Goal: Communication & Community: Share content

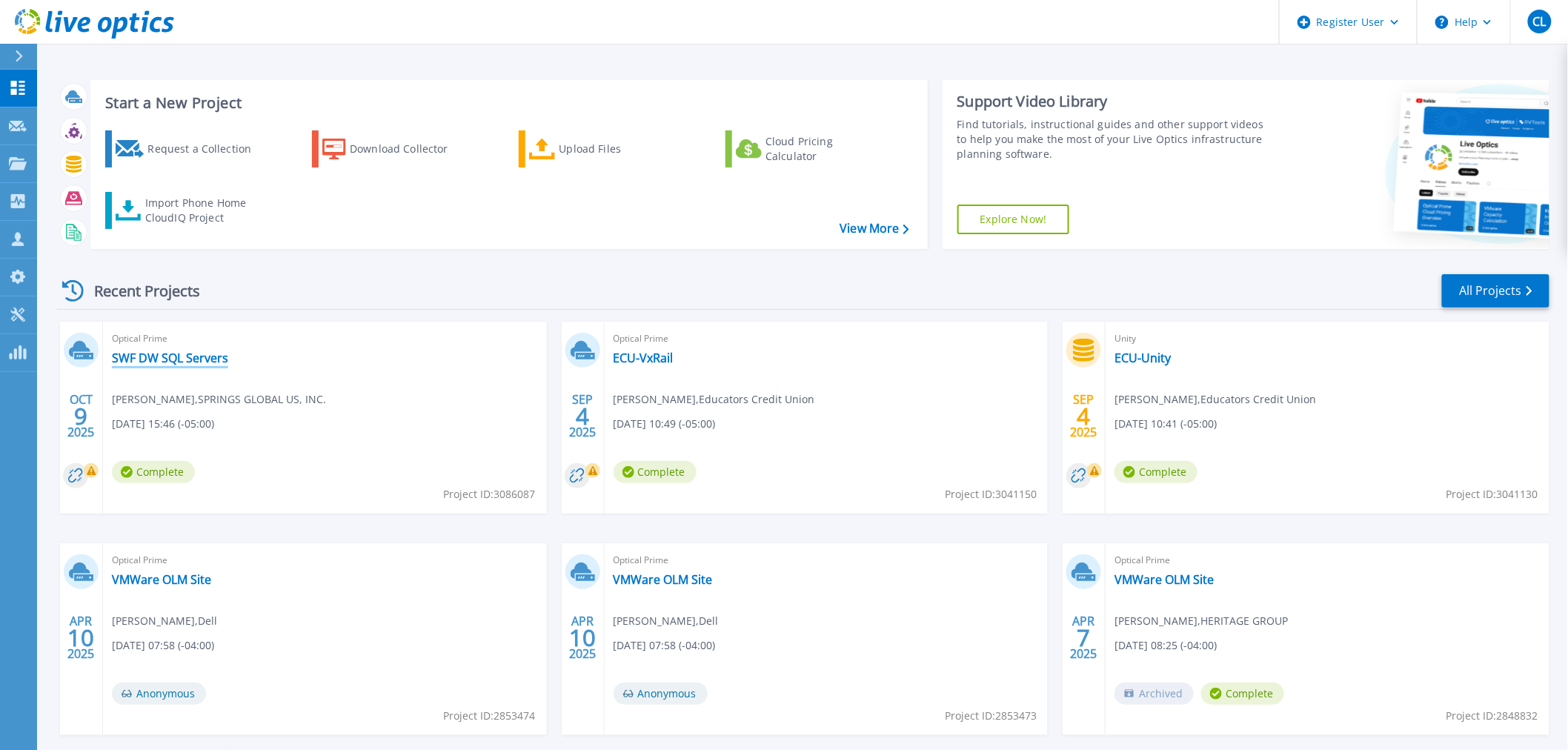
click at [220, 353] on link "SWF DW SQL Servers" at bounding box center [170, 358] width 116 height 15
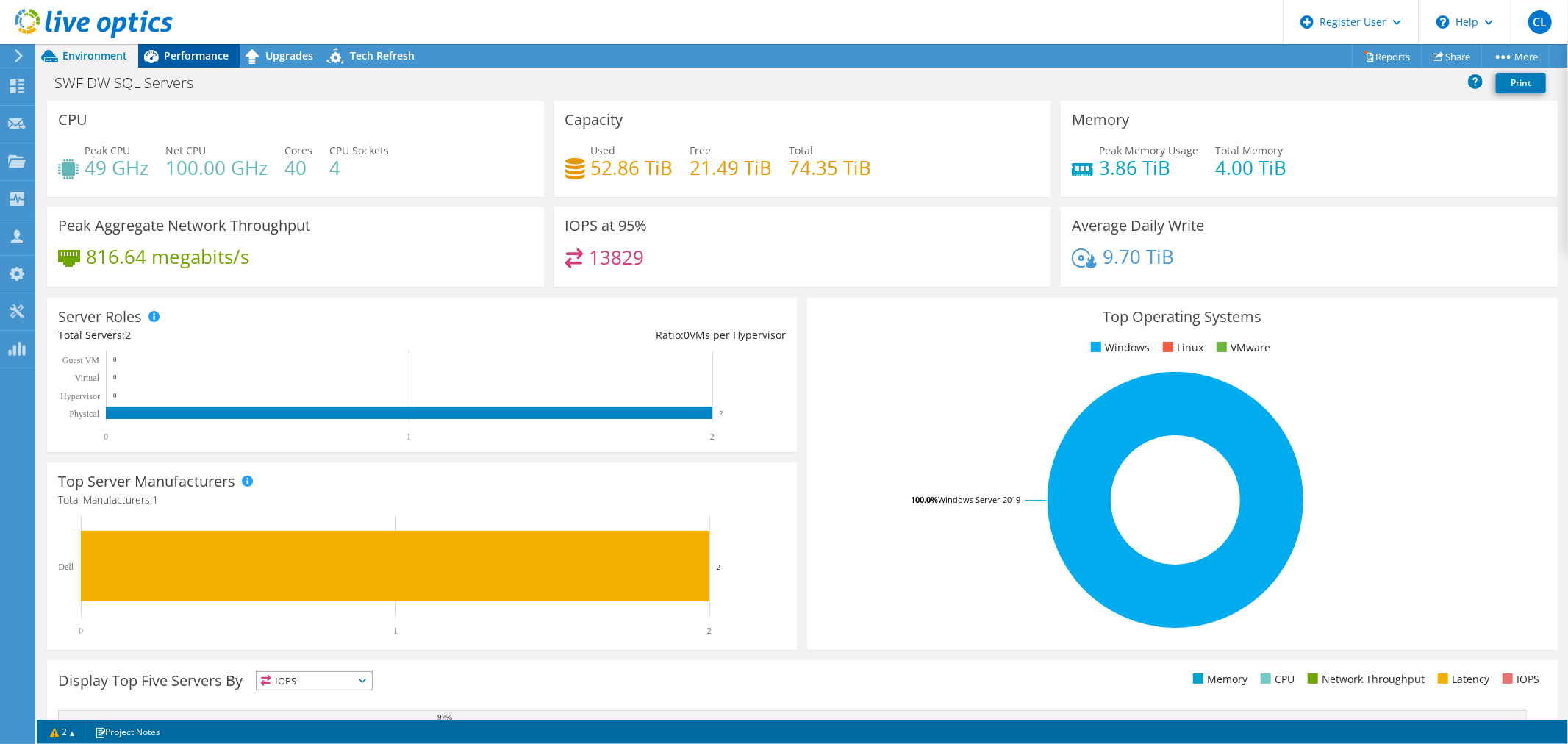
click at [178, 59] on span "Performance" at bounding box center [196, 55] width 65 height 14
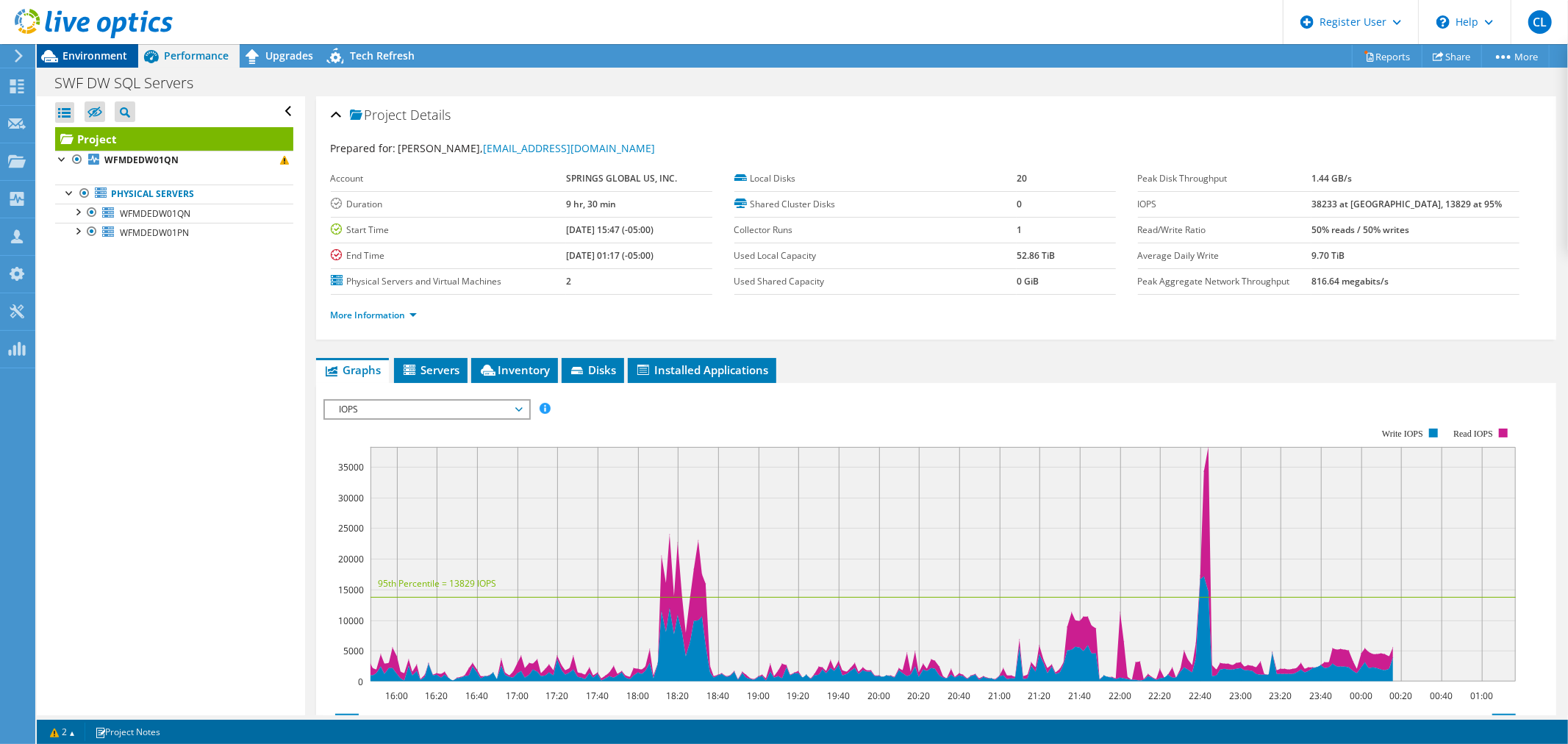
click at [101, 57] on span "Environment" at bounding box center [95, 55] width 65 height 14
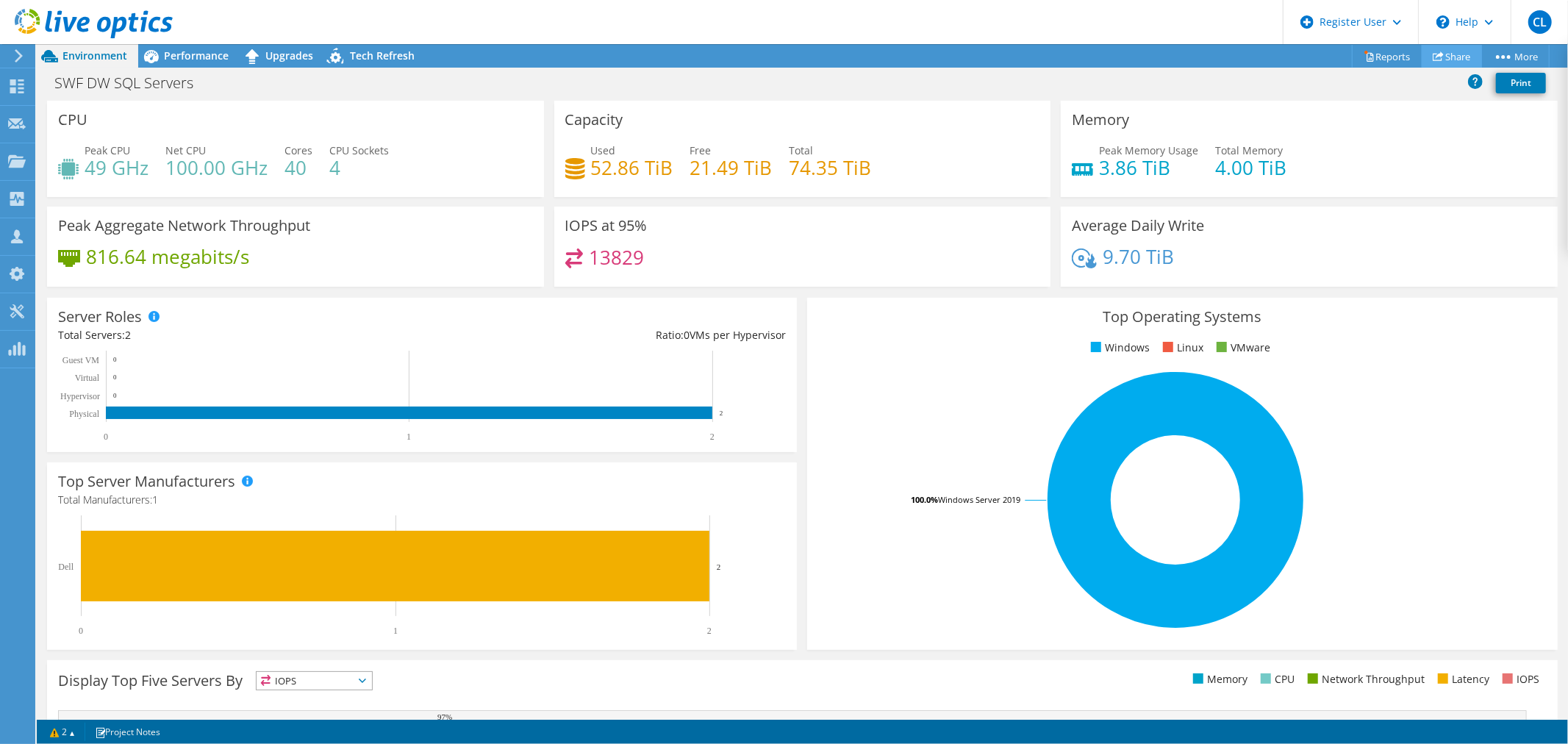
click at [1434, 47] on link "Share" at bounding box center [1451, 56] width 60 height 23
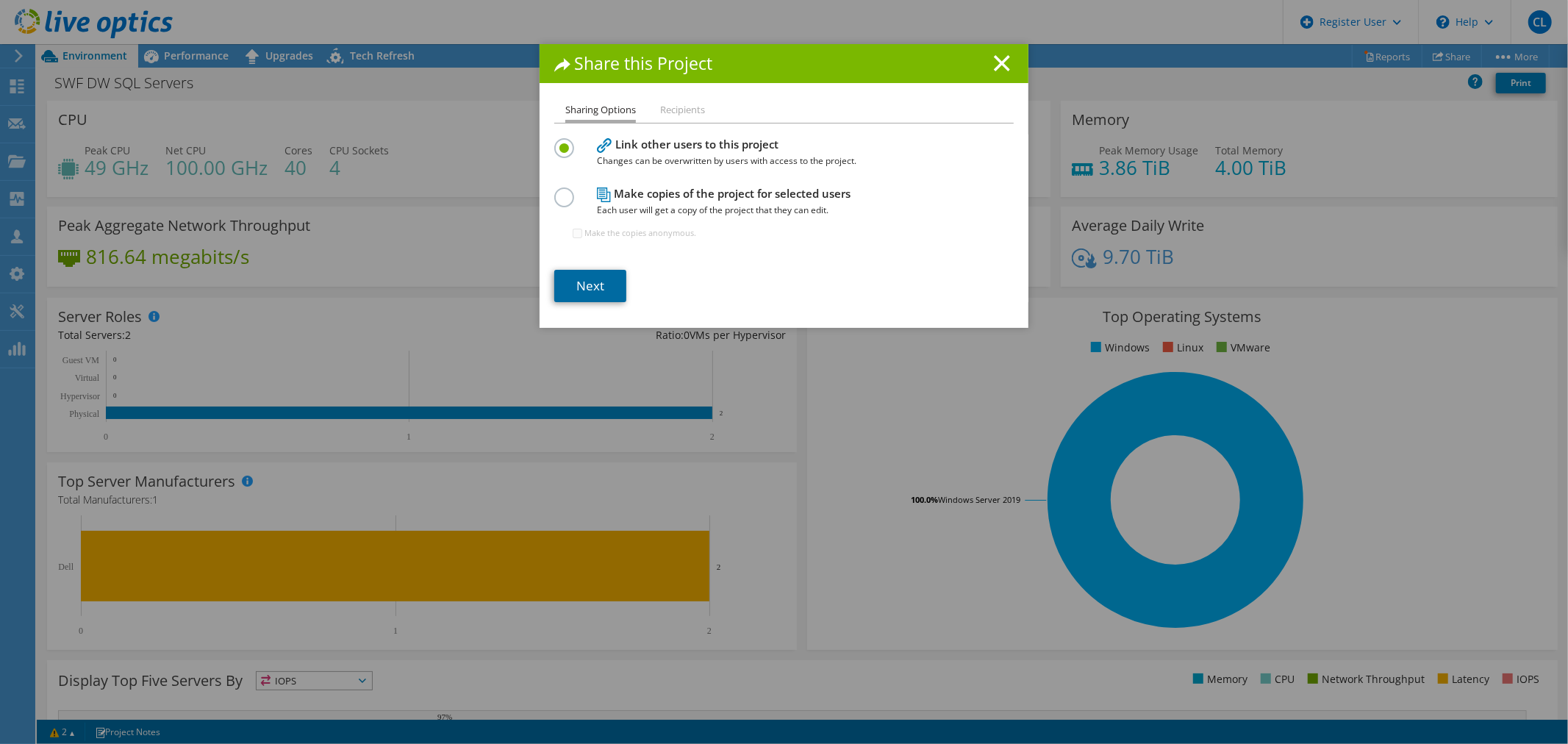
click at [566, 285] on link "Next" at bounding box center [591, 286] width 72 height 32
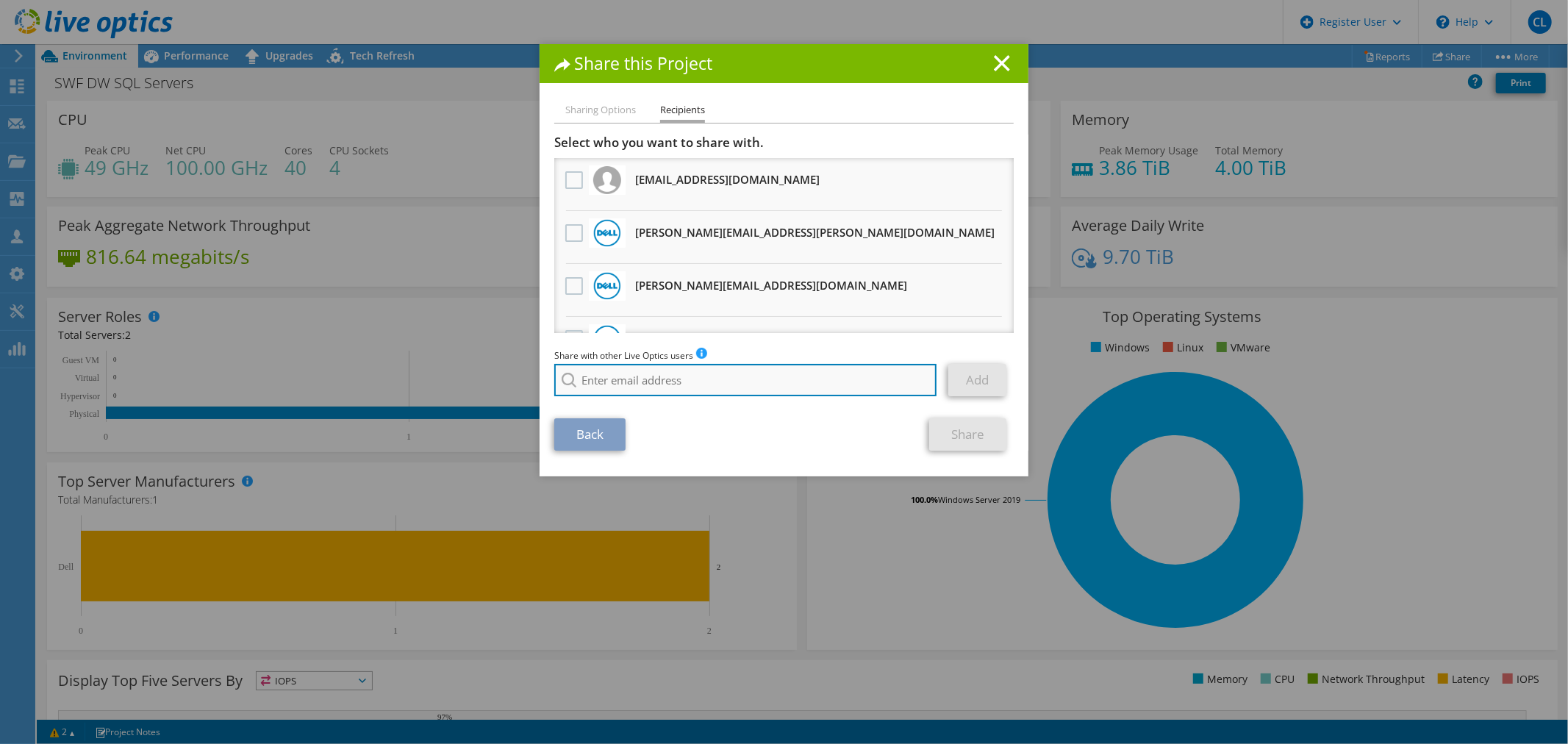
click at [647, 372] on input "search" at bounding box center [745, 380] width 382 height 32
type input "a"
type input "k"
click at [623, 391] on input "search" at bounding box center [745, 380] width 382 height 32
paste input "Alex.Kirkpatrick@dell.com"
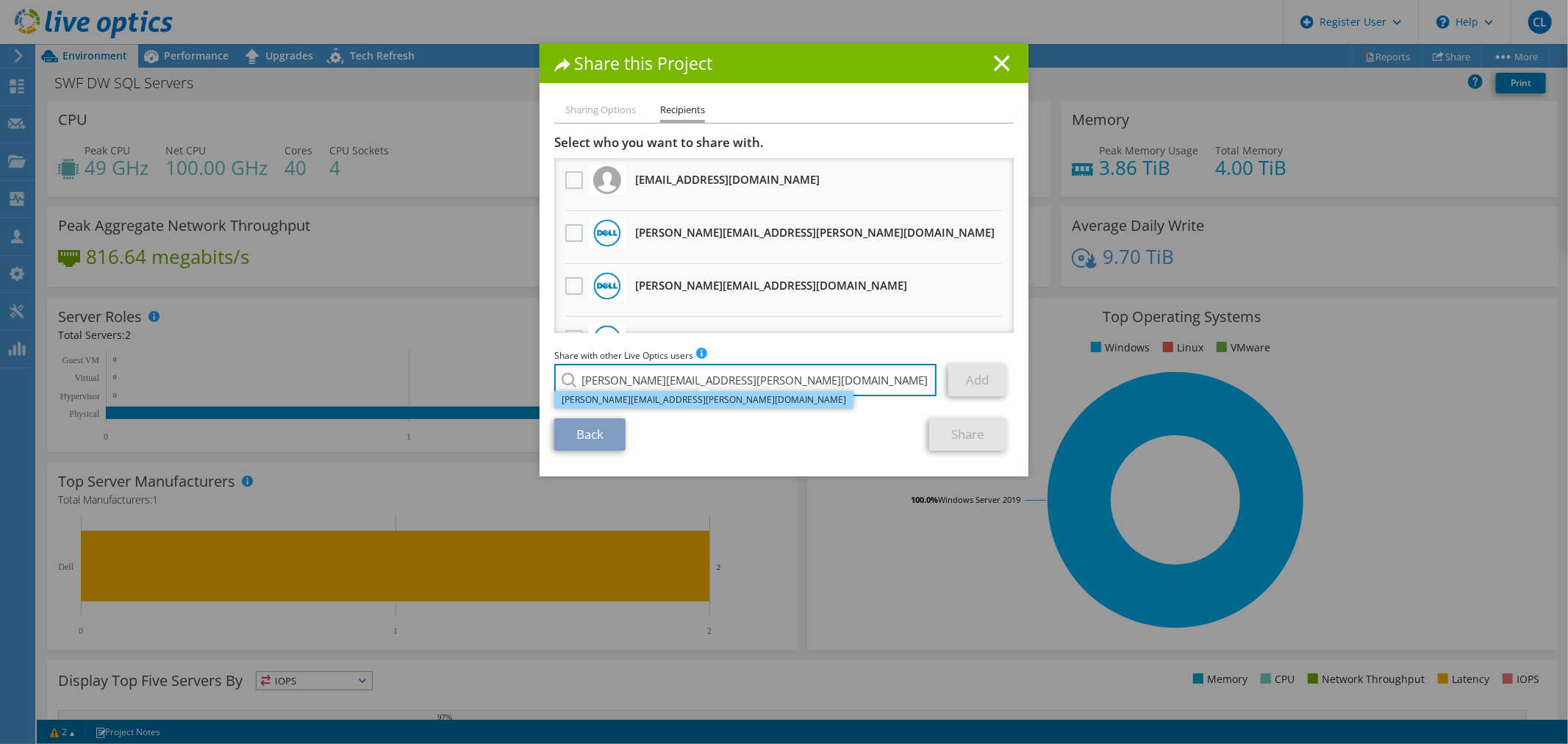
type input "Alex.Kirkpatrick@dell.com"
click at [638, 399] on li "Alex.Kirkpatrick@dell.com" at bounding box center [704, 399] width 299 height 18
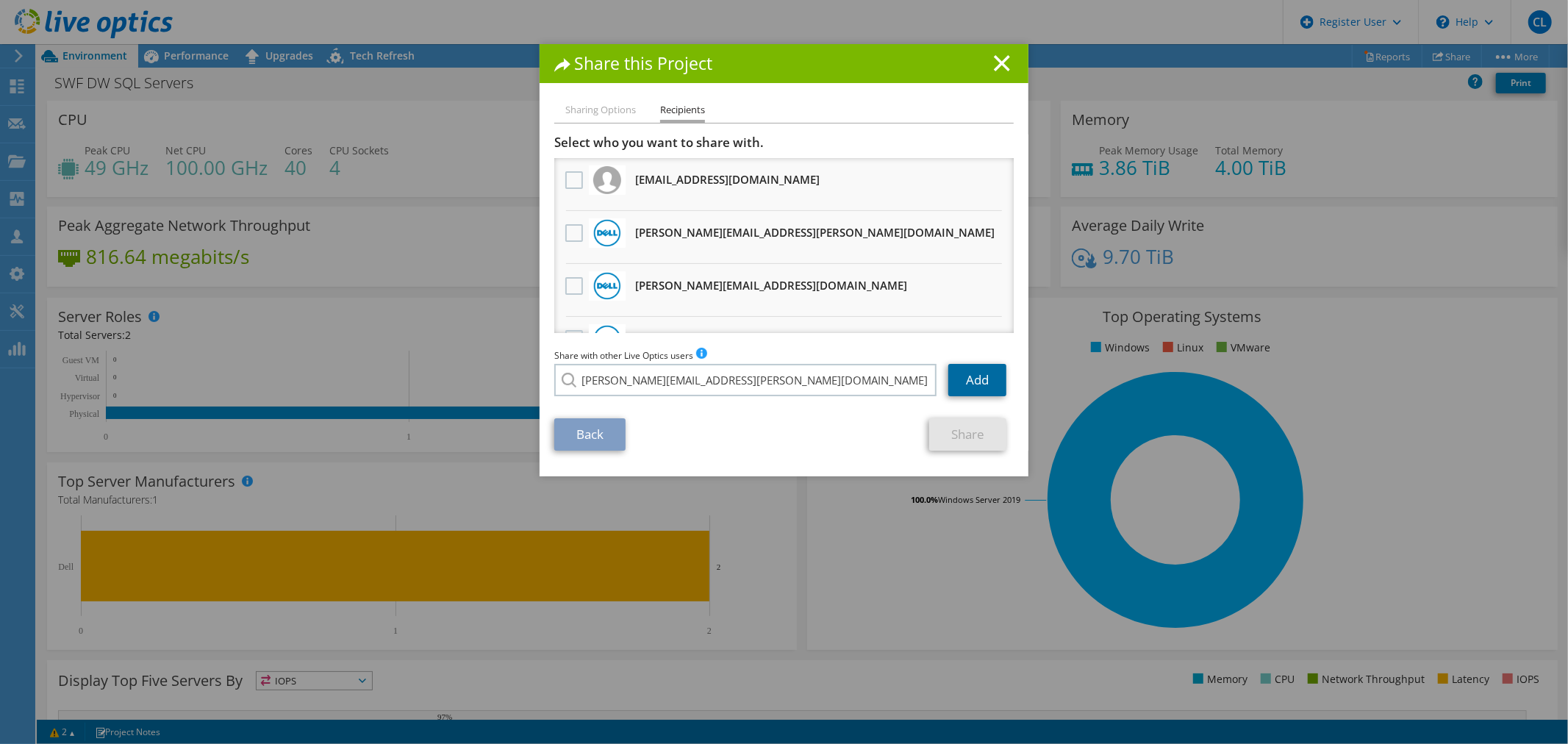
click at [985, 386] on link "Add" at bounding box center [977, 380] width 58 height 32
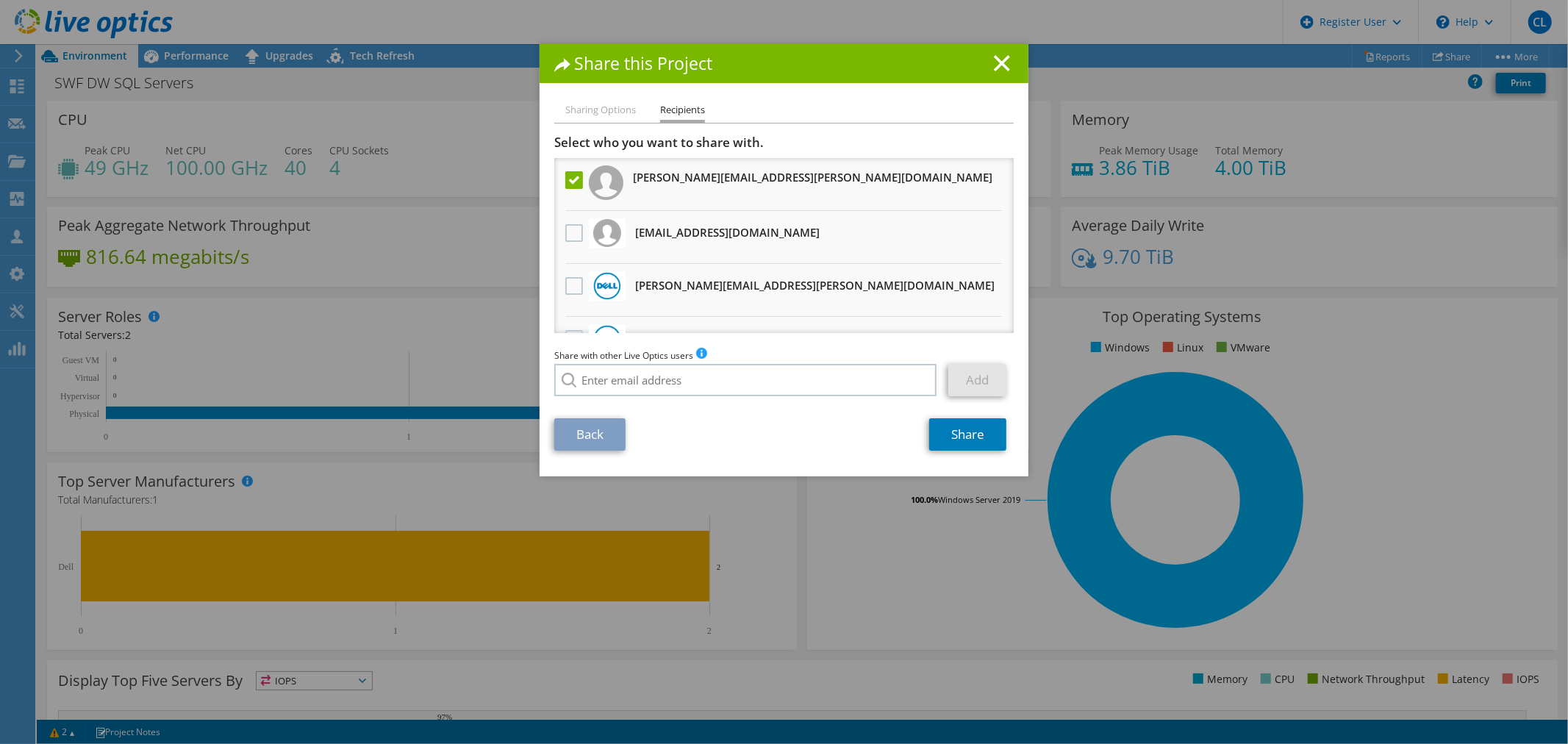
click at [640, 397] on div "Share with other Live Optics users Enter a single email address and click add. …" at bounding box center [784, 375] width 459 height 56
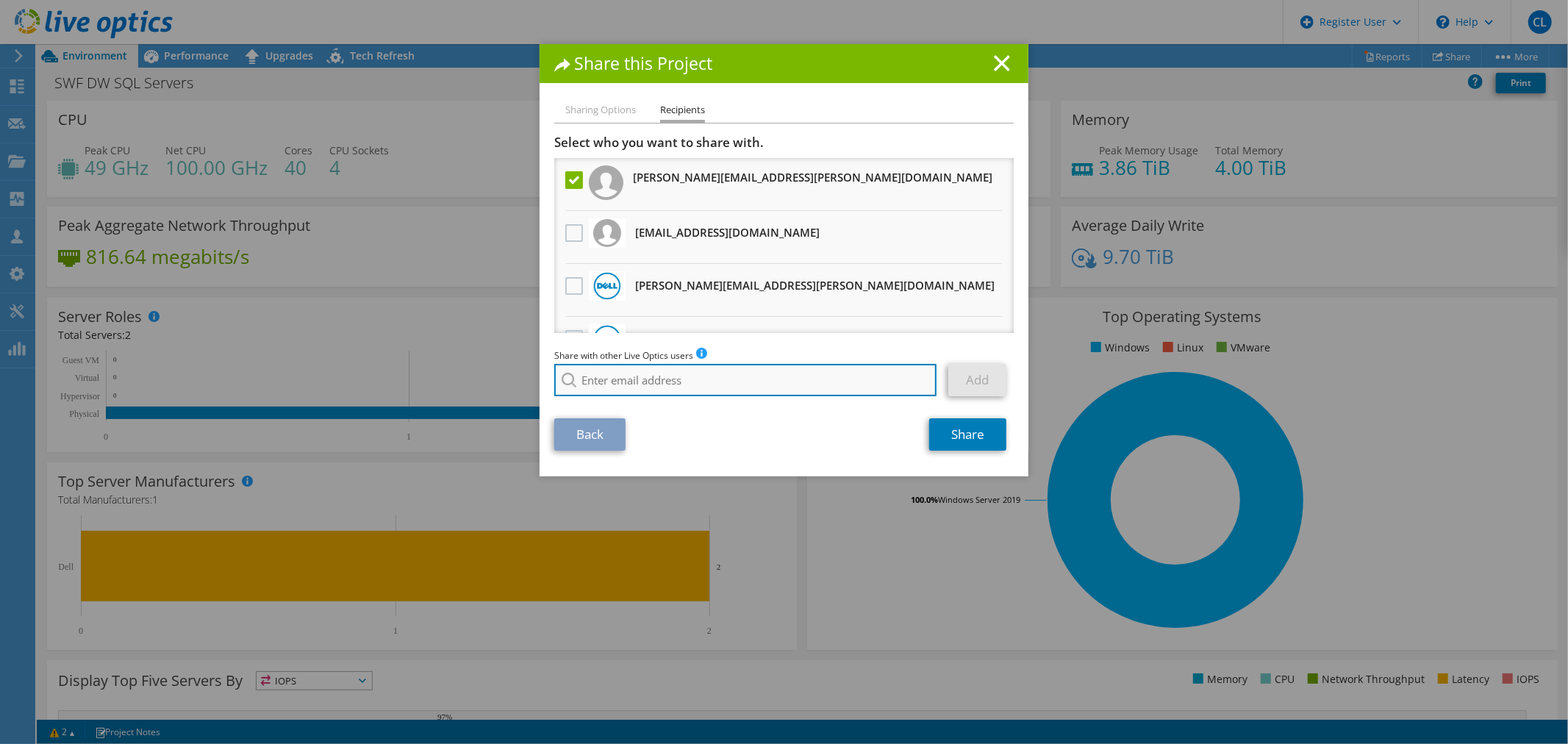
click at [645, 388] on input "search" at bounding box center [745, 380] width 382 height 32
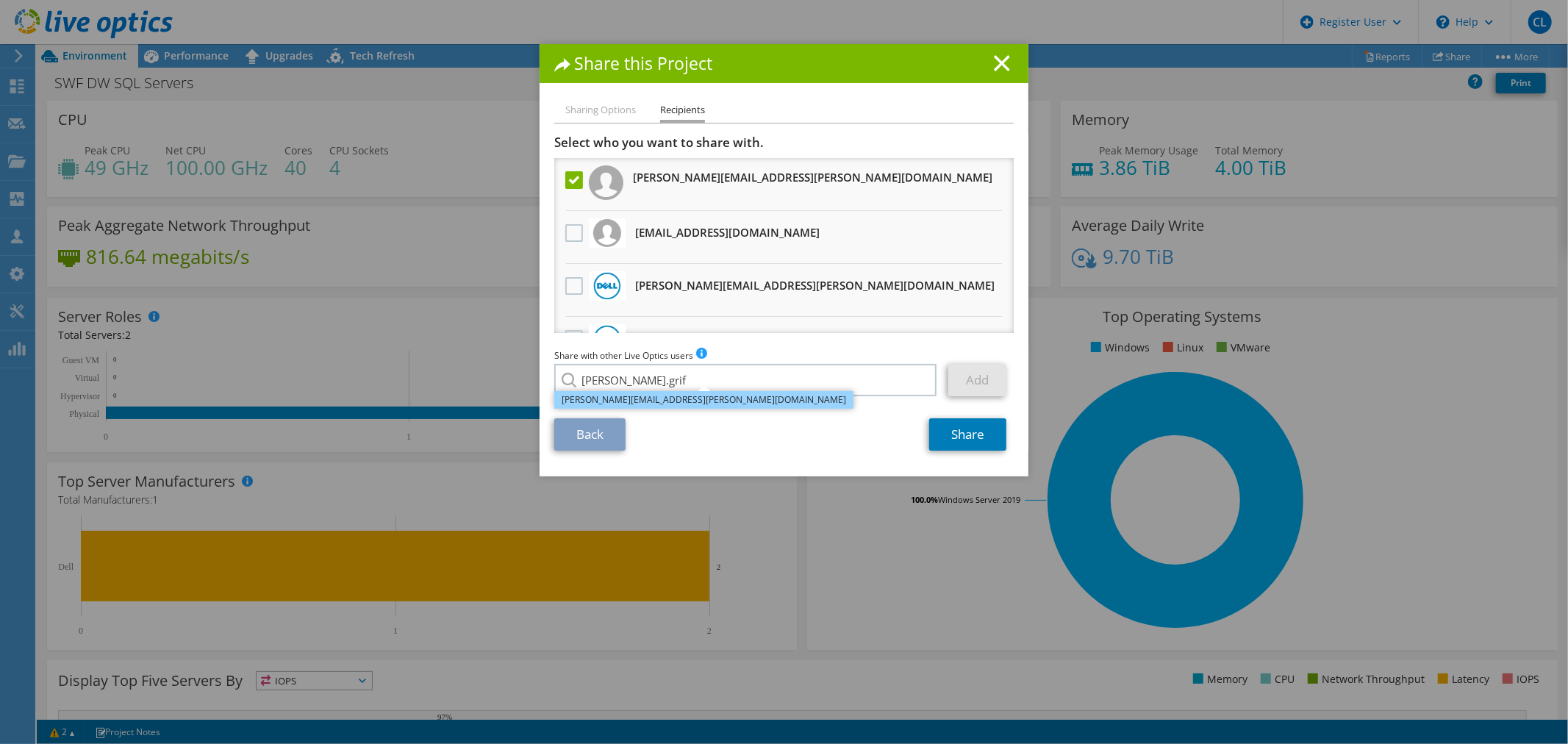
click at [634, 402] on li "Kennedy.Griffin@dell.com" at bounding box center [704, 399] width 299 height 18
type input "Kennedy.Griffin@dell.com"
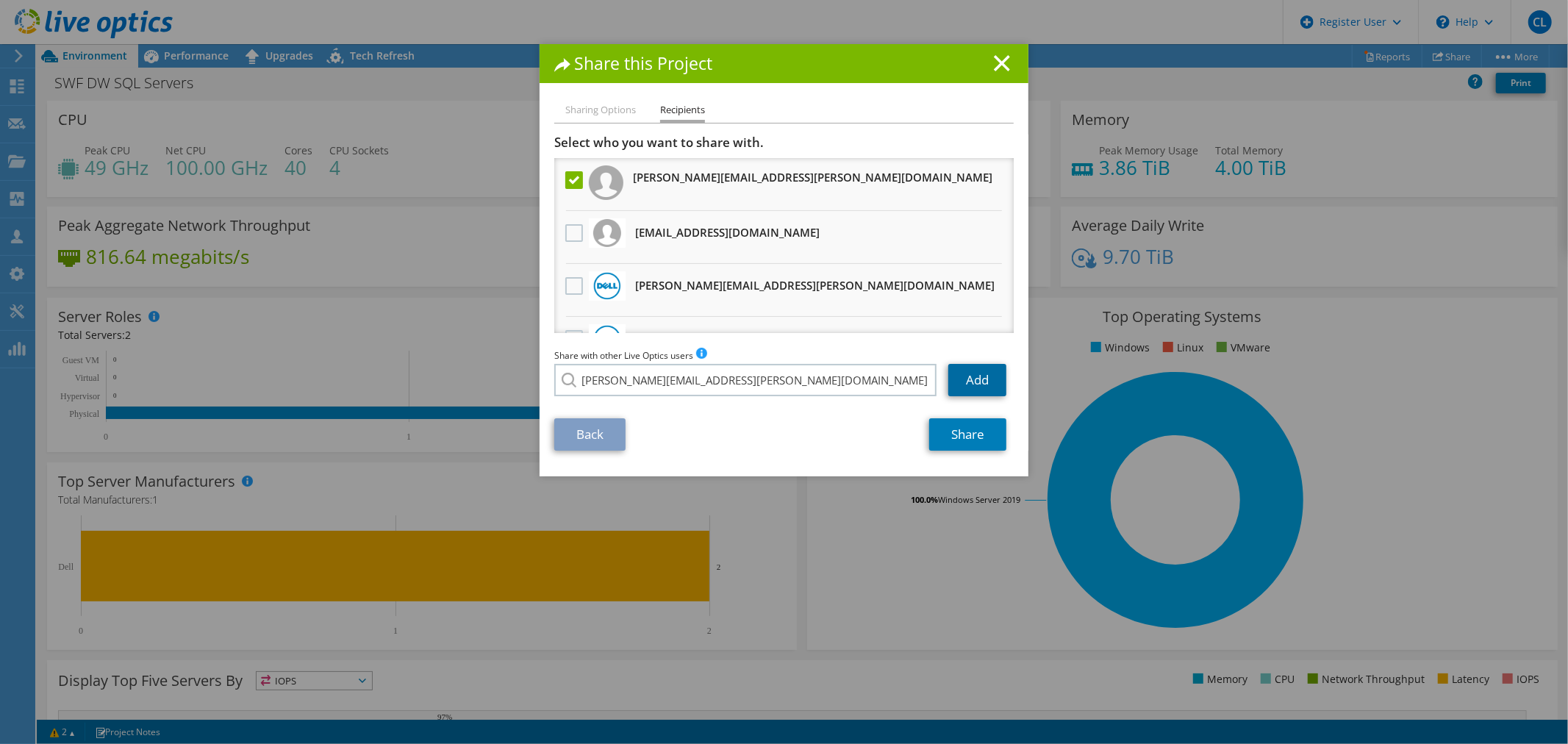
click at [960, 388] on link "Add" at bounding box center [977, 380] width 58 height 32
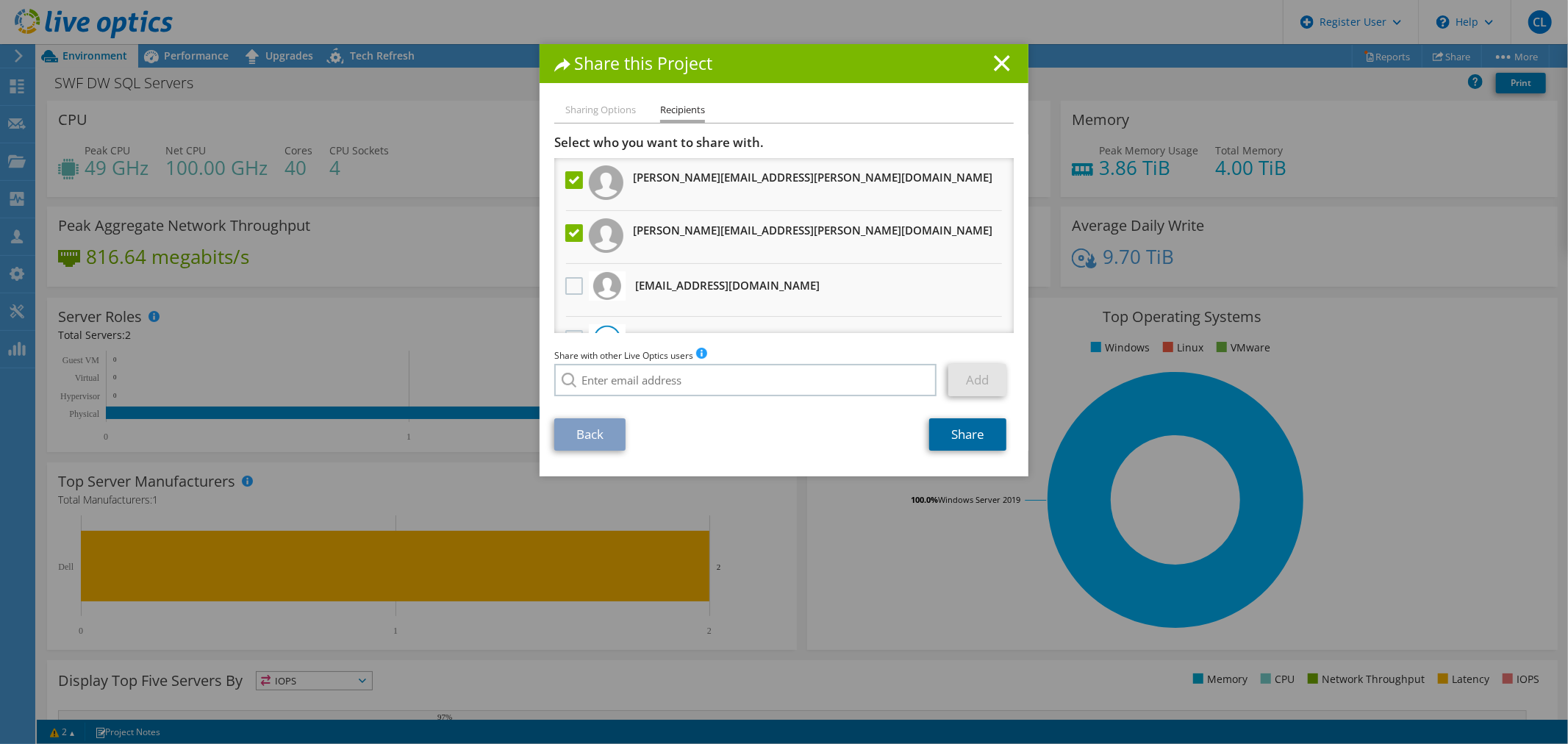
click at [942, 428] on link "Share" at bounding box center [967, 435] width 77 height 32
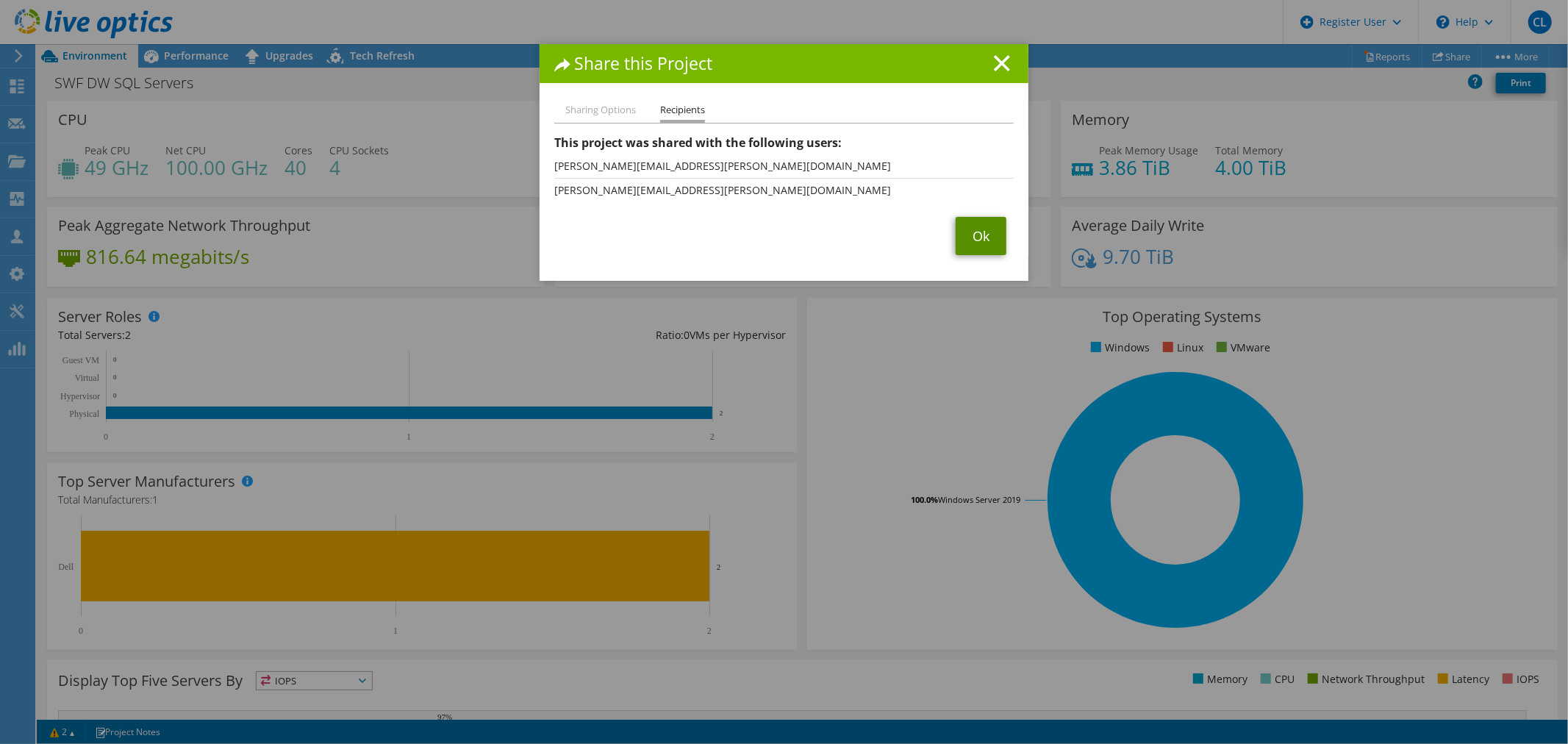
click at [964, 244] on link "Ok" at bounding box center [980, 236] width 51 height 38
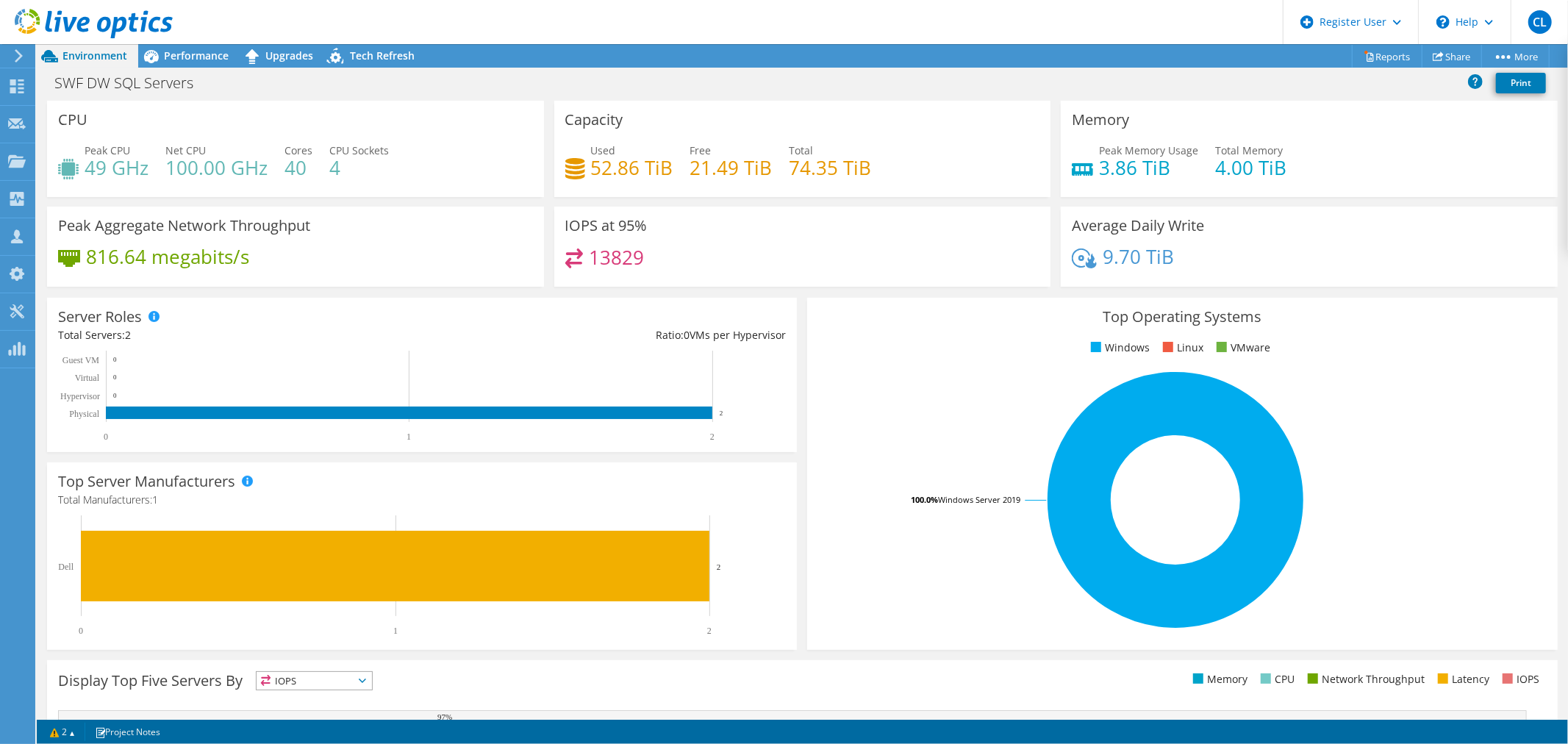
drag, startPoint x: 899, startPoint y: 279, endPoint x: 562, endPoint y: 75, distance: 393.9
click at [562, 75] on div "SWF DW SQL Servers Print" at bounding box center [802, 82] width 1531 height 27
click at [1438, 50] on link "Share" at bounding box center [1451, 56] width 60 height 23
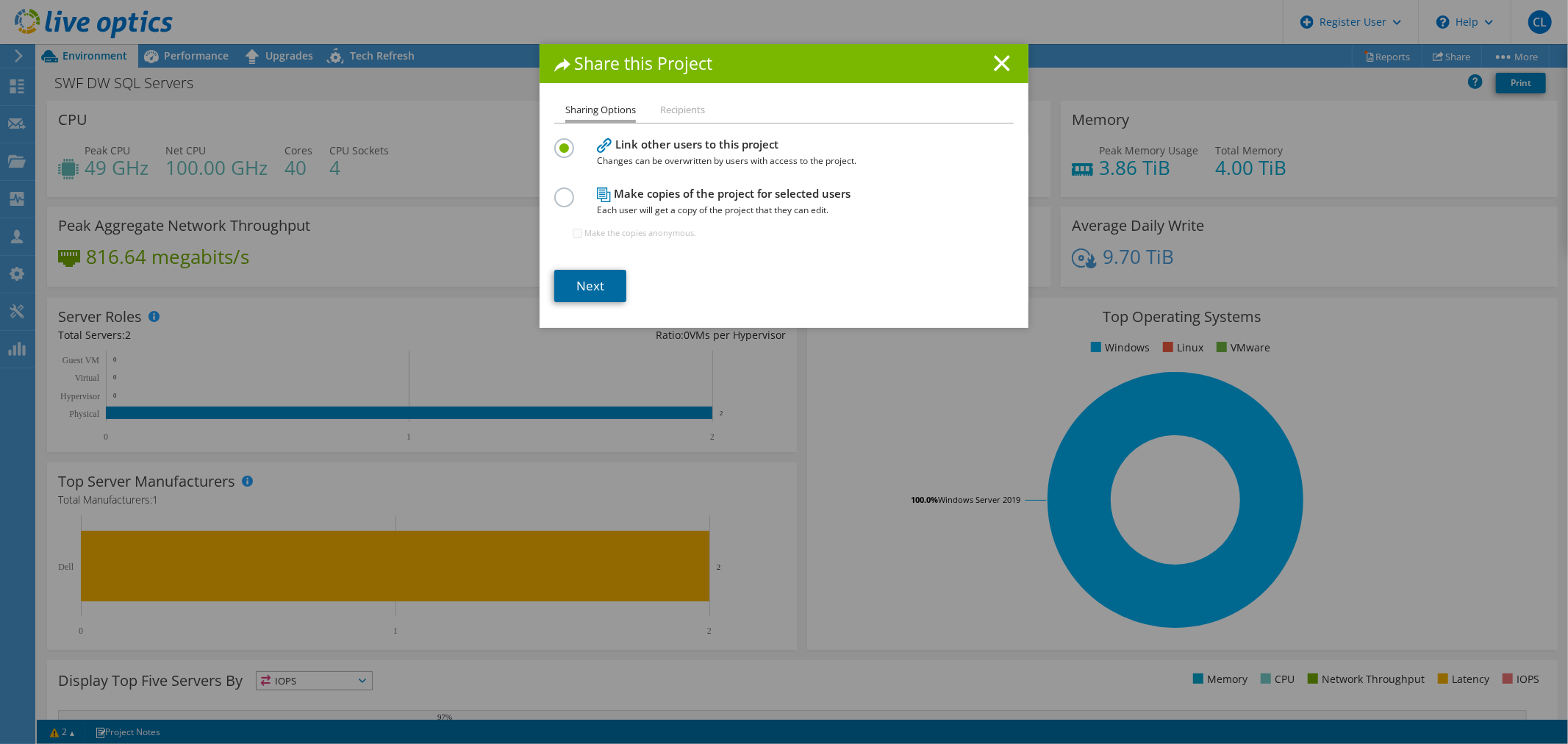
click at [581, 274] on link "Next" at bounding box center [591, 286] width 72 height 32
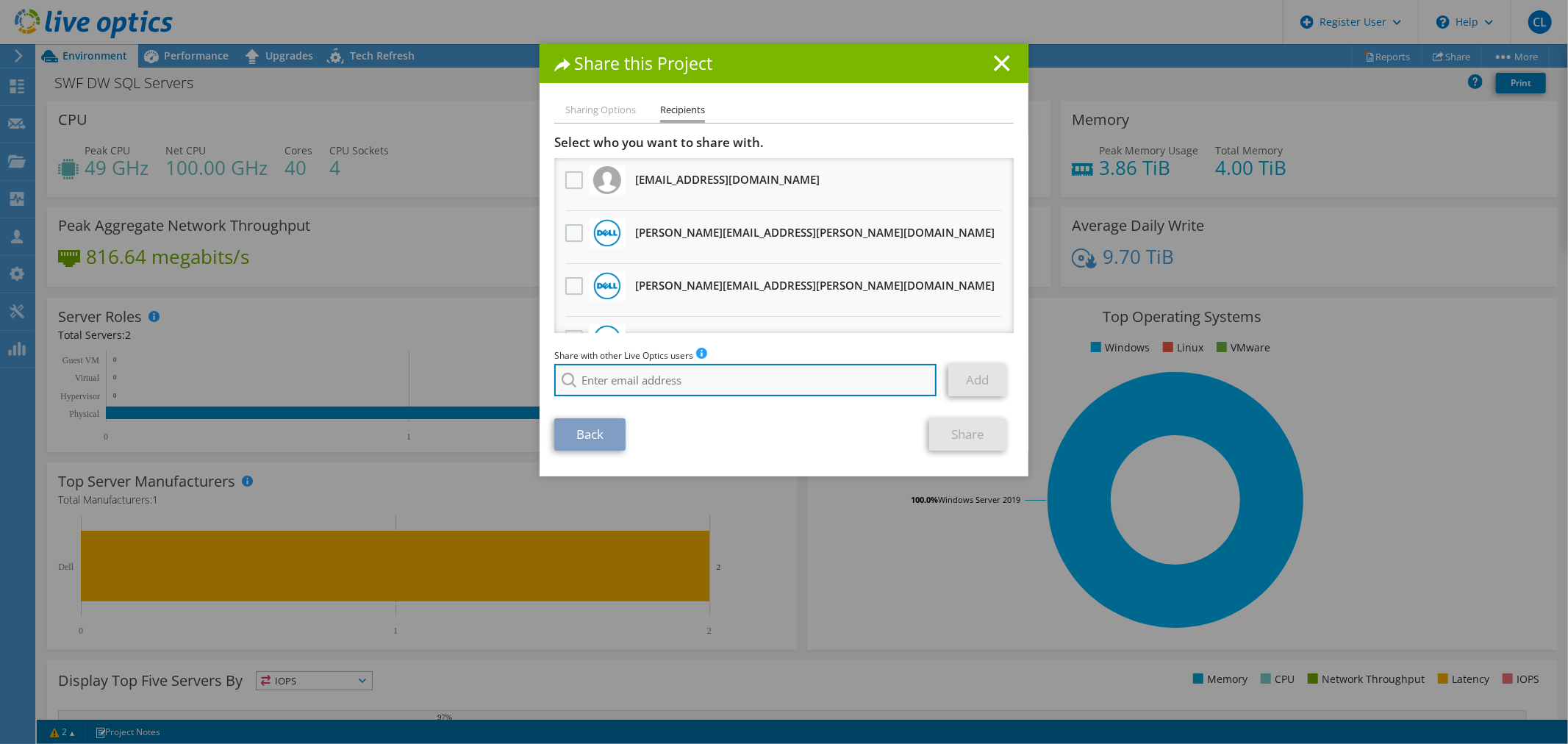
click at [674, 369] on input "search" at bounding box center [745, 380] width 382 height 32
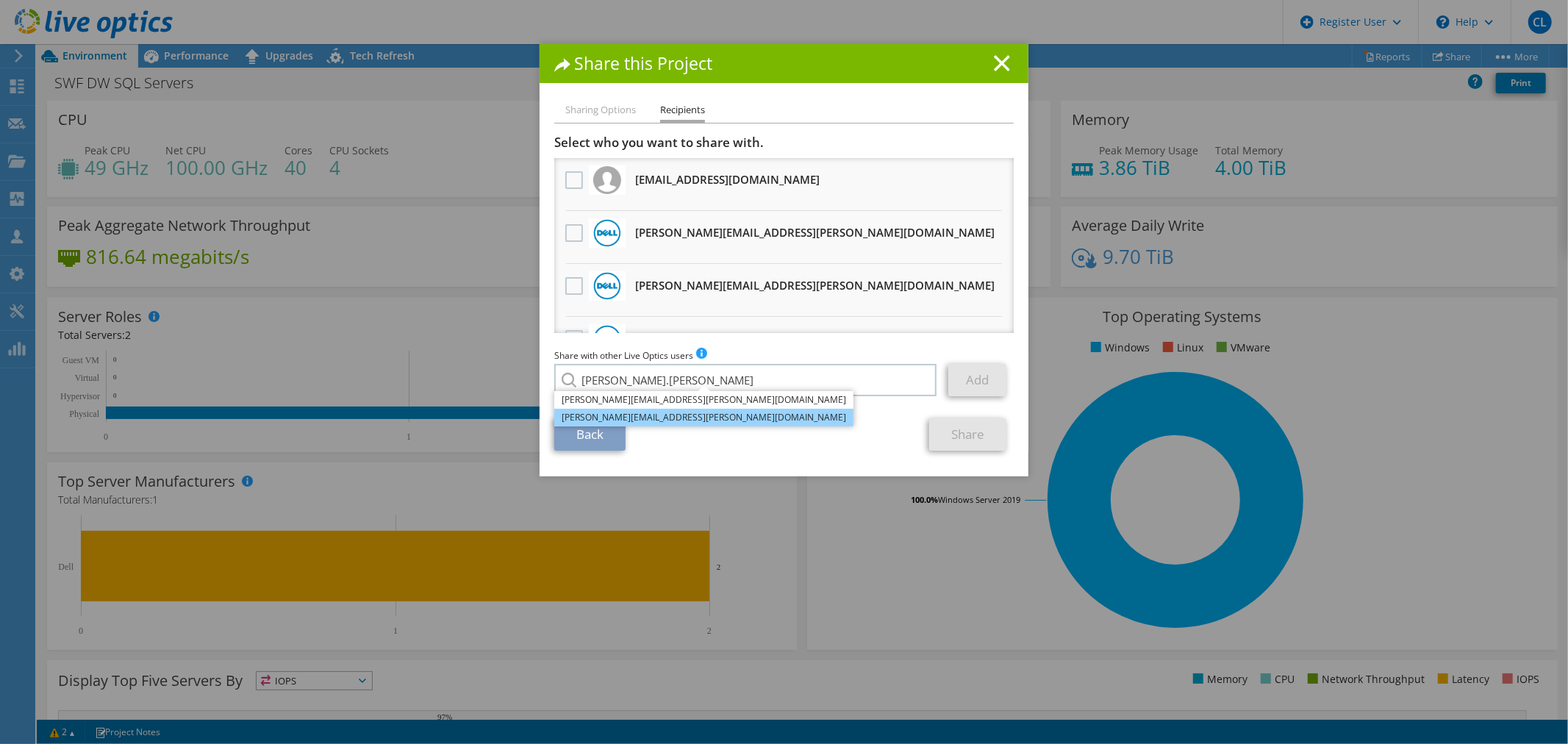
click at [677, 421] on li "Troy.Eichenberger@Dell.com" at bounding box center [704, 417] width 299 height 18
type input "Troy.Eichenberger@Dell.com"
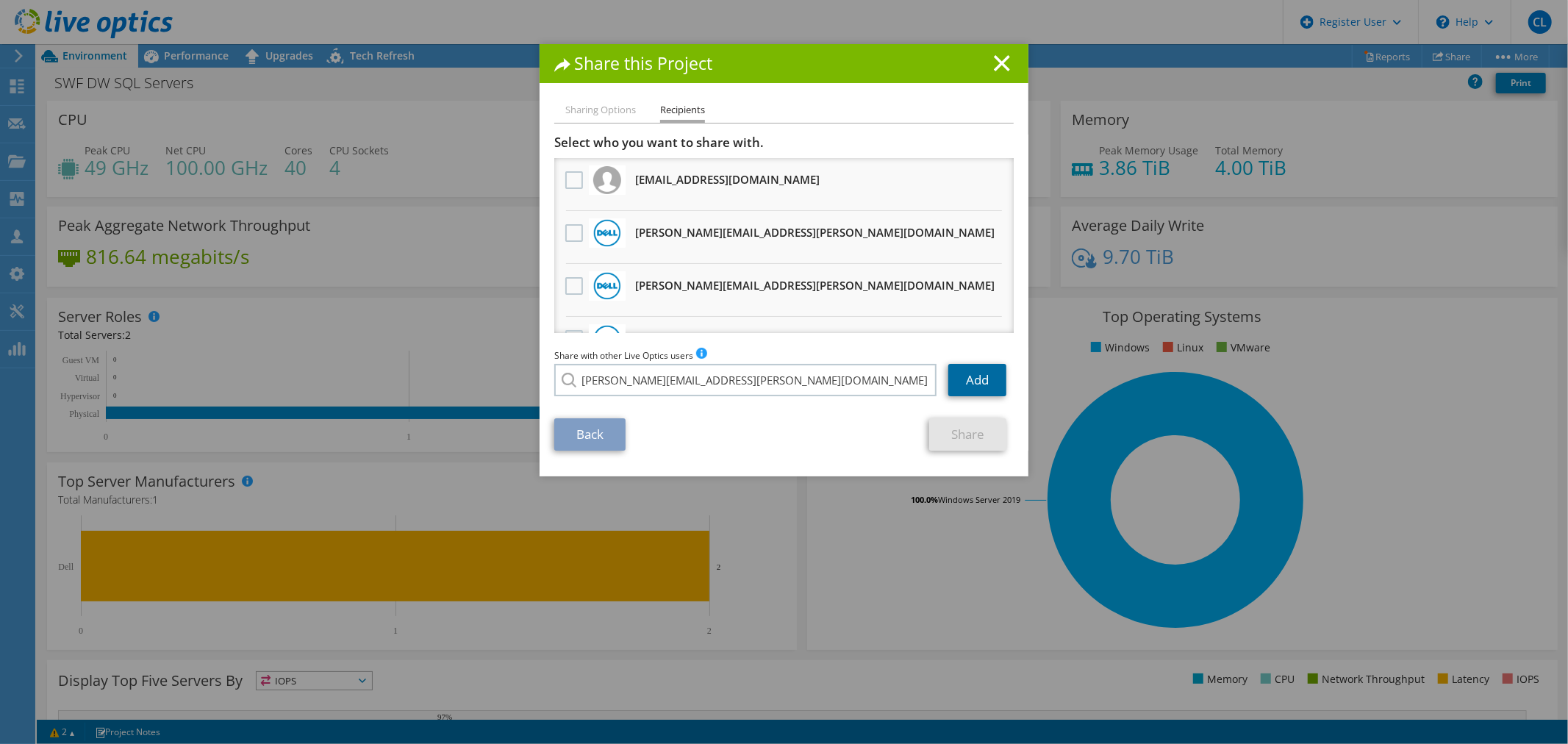
click at [989, 383] on link "Add" at bounding box center [977, 380] width 58 height 32
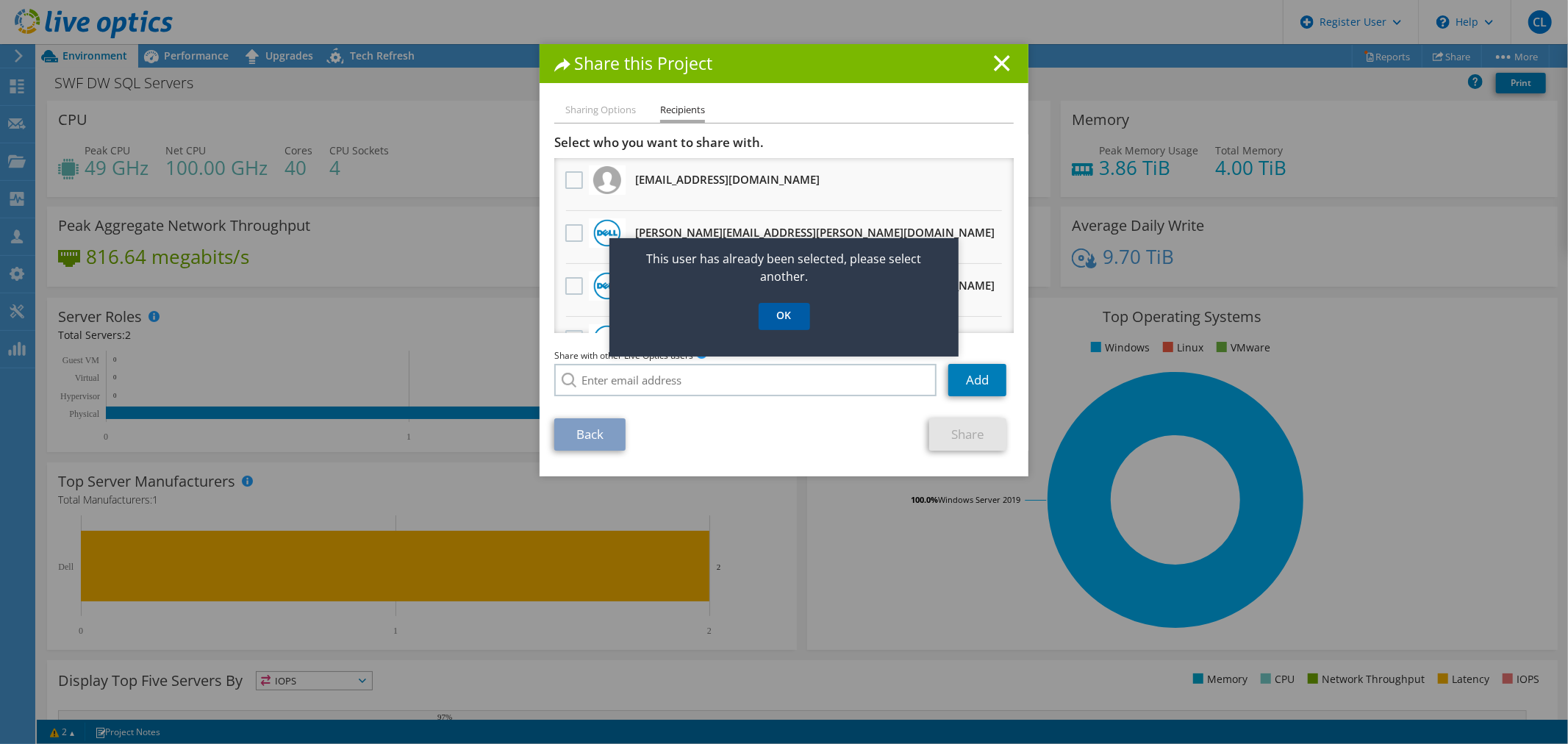
click at [777, 319] on link "OK" at bounding box center [784, 316] width 52 height 27
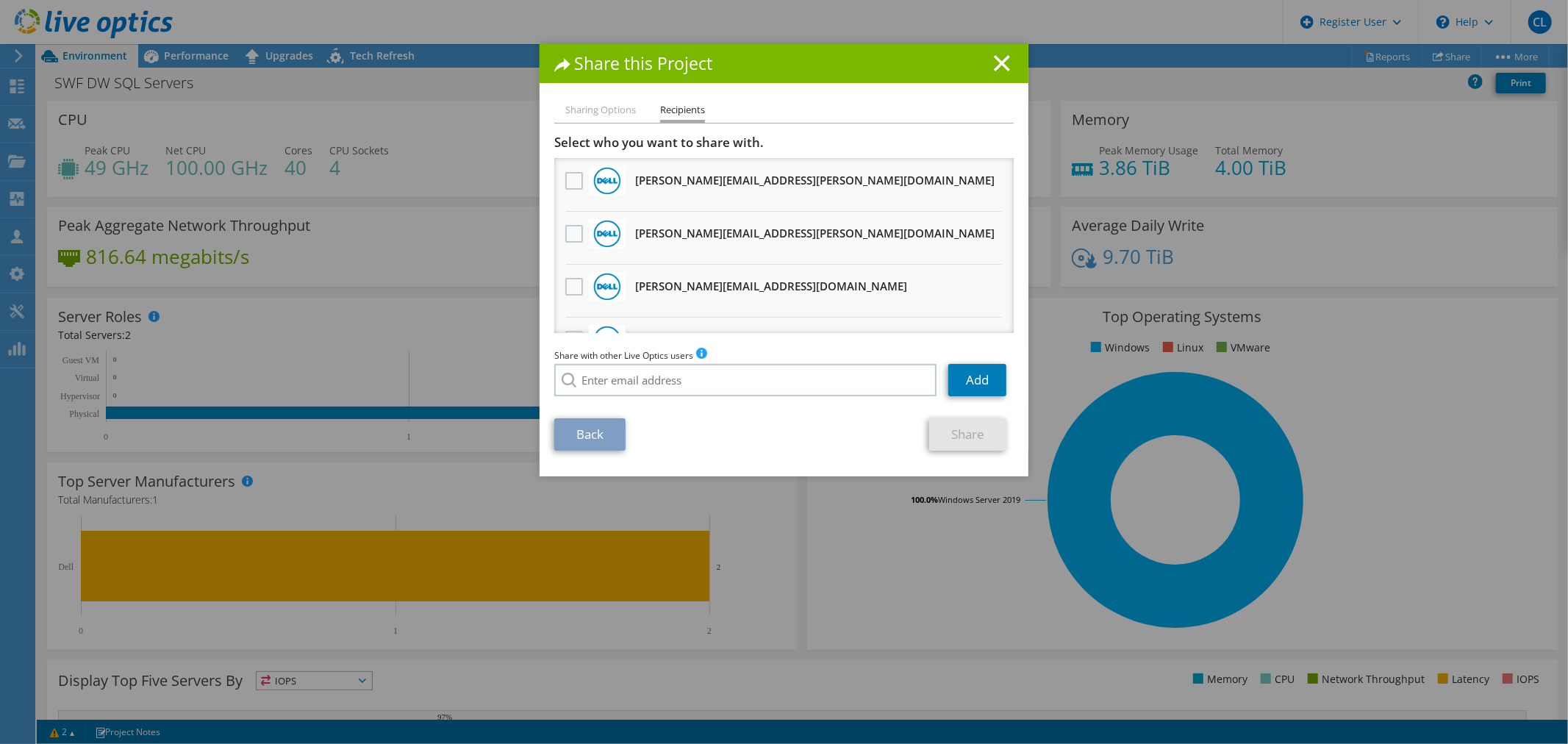
scroll to position [82, 0]
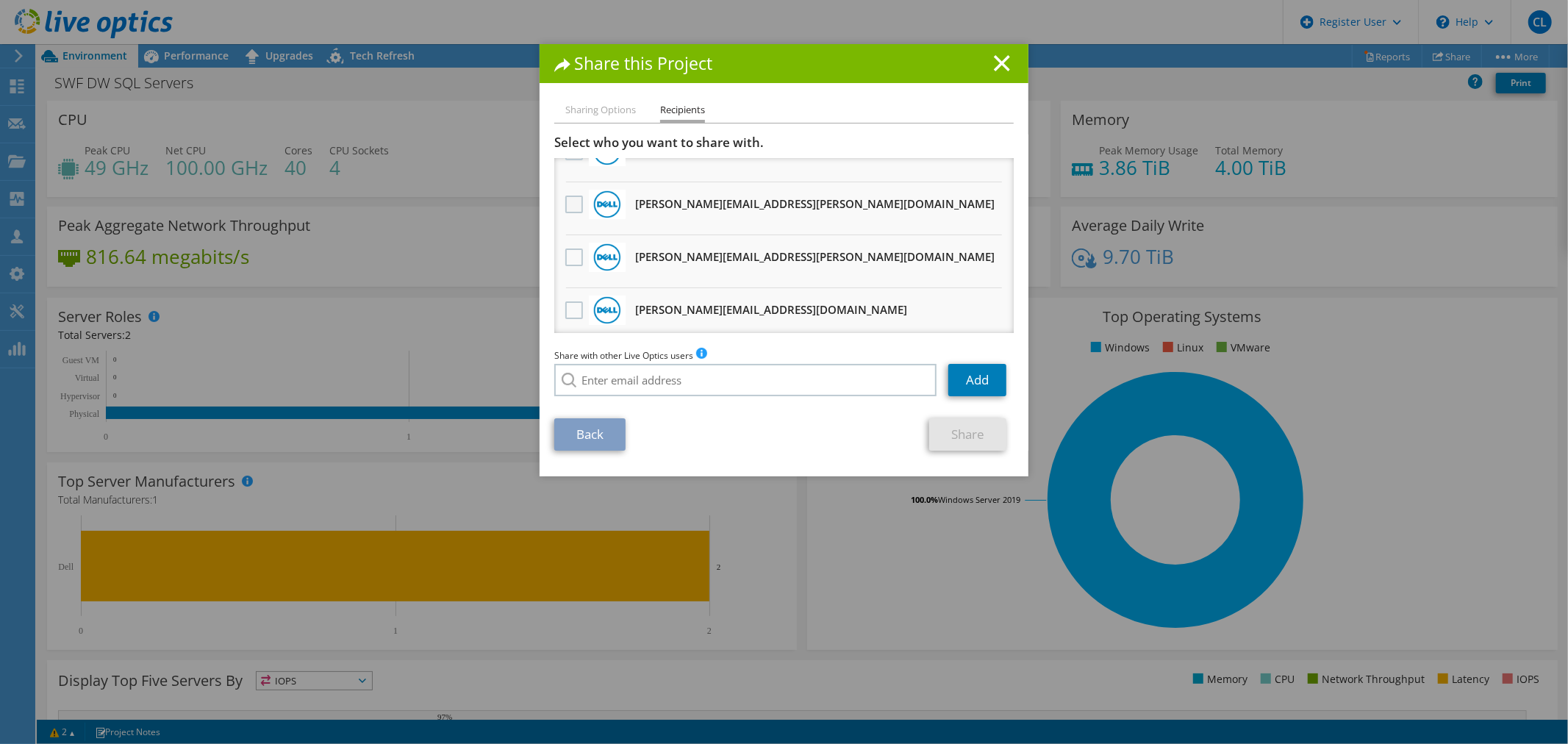
click at [565, 200] on label at bounding box center [576, 204] width 22 height 18
click at [0, 0] on input "checkbox" at bounding box center [0, 0] width 0 height 0
click at [971, 434] on link "Share" at bounding box center [967, 435] width 77 height 32
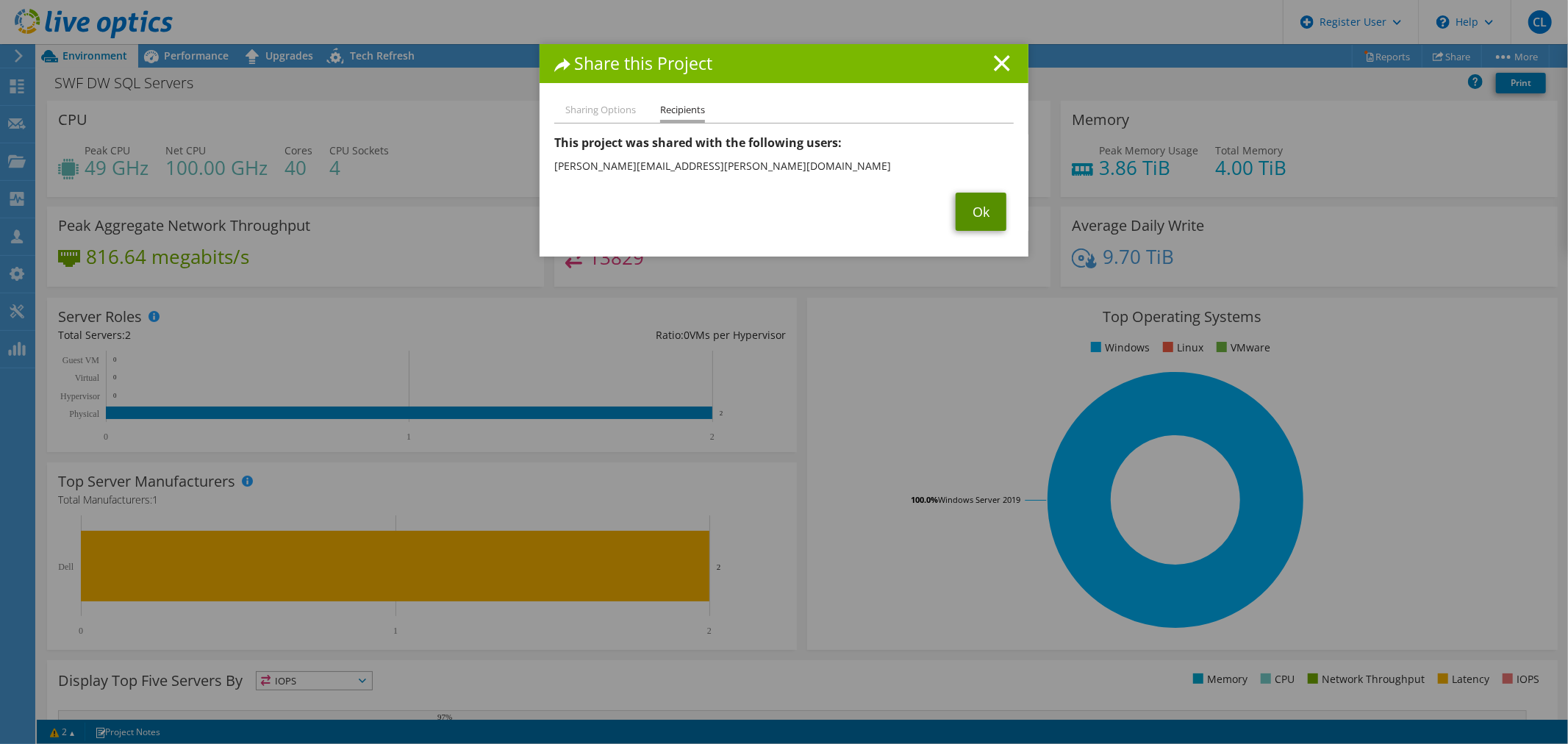
click at [980, 210] on link "Ok" at bounding box center [980, 212] width 51 height 38
